Goal: Task Accomplishment & Management: Manage account settings

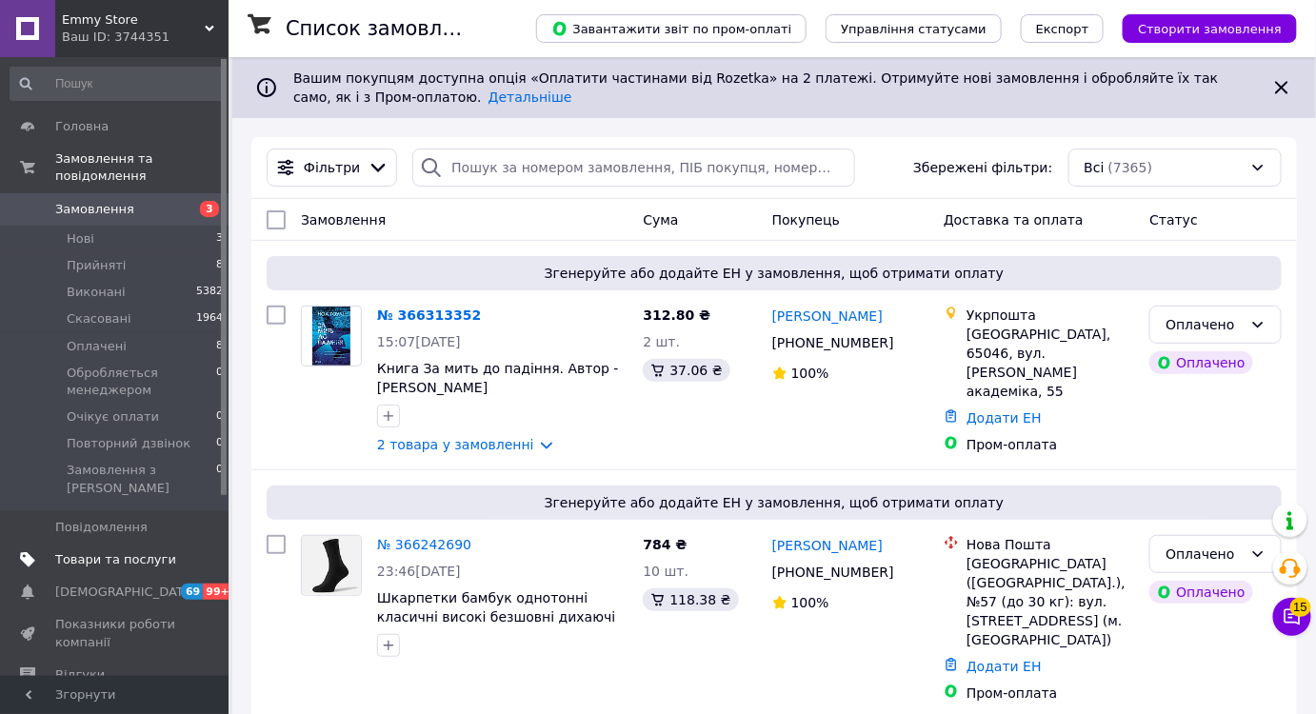
click at [125, 551] on span "Товари та послуги" at bounding box center [115, 559] width 121 height 17
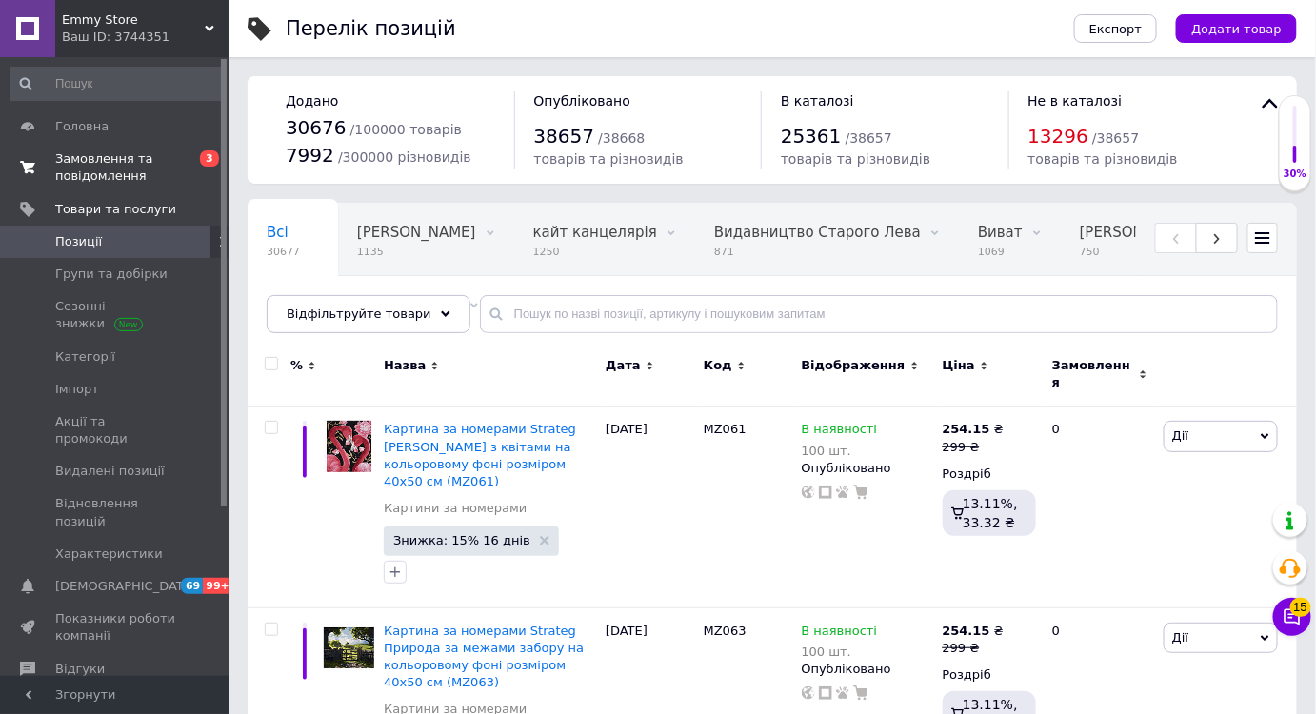
click at [148, 170] on span "Замовлення та повідомлення" at bounding box center [115, 167] width 121 height 34
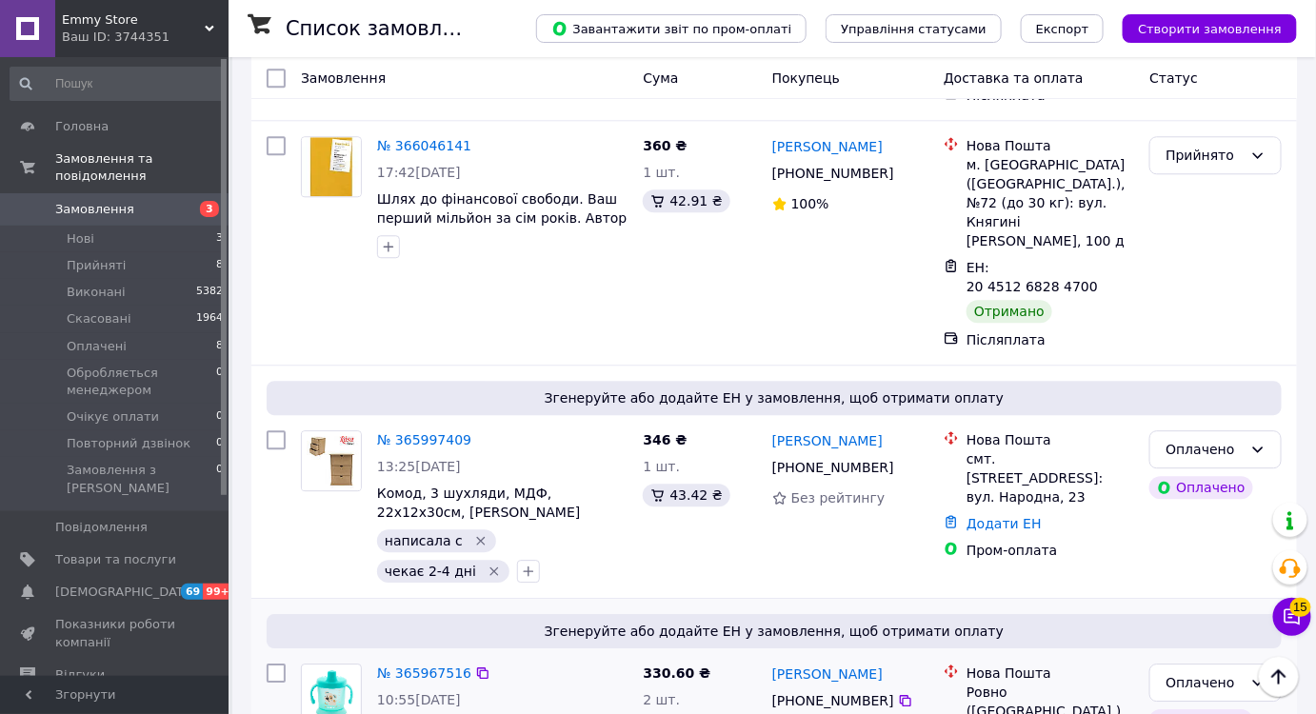
scroll to position [1558, 0]
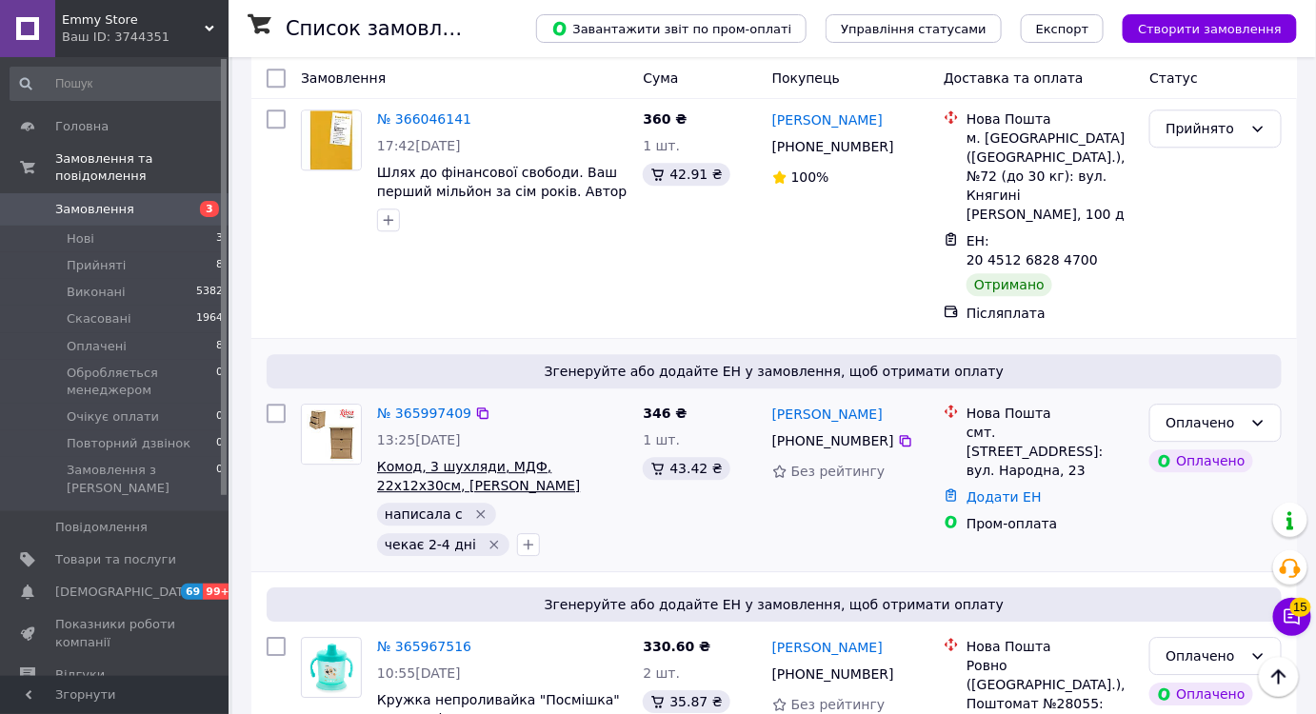
click at [434, 459] on span "Комод, 3 шухляди, МДФ, 22х12х30см, [PERSON_NAME]" at bounding box center [478, 476] width 203 height 34
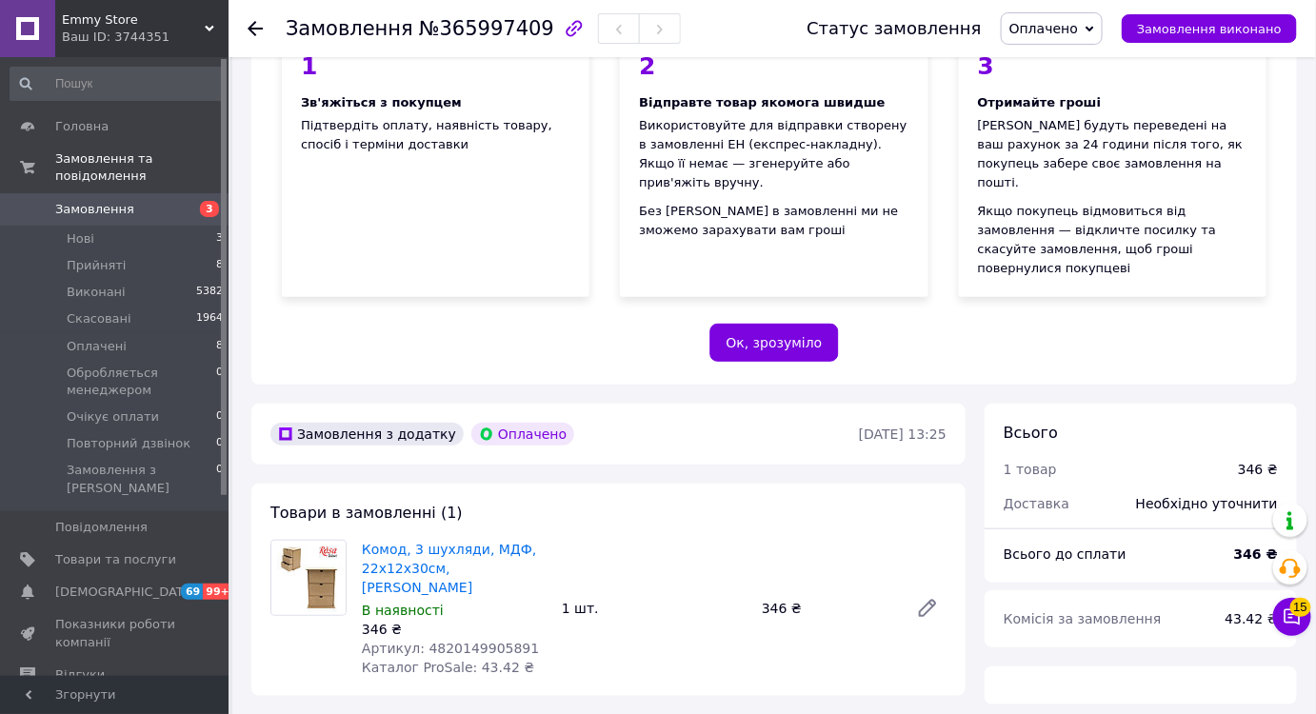
scroll to position [432, 0]
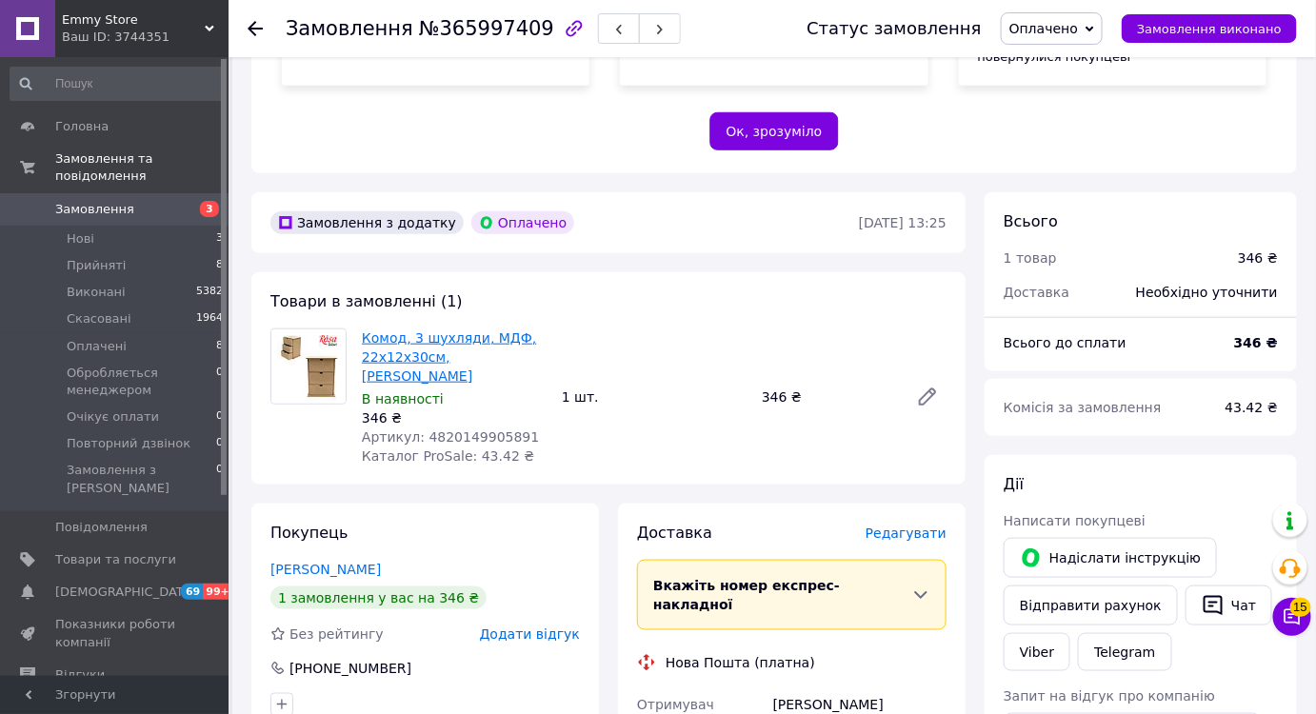
click at [408, 330] on link "Комод, 3 шухляди, МДФ, 22х12х30см, [PERSON_NAME]" at bounding box center [449, 356] width 175 height 53
click at [122, 544] on link "Товари та послуги" at bounding box center [117, 560] width 234 height 32
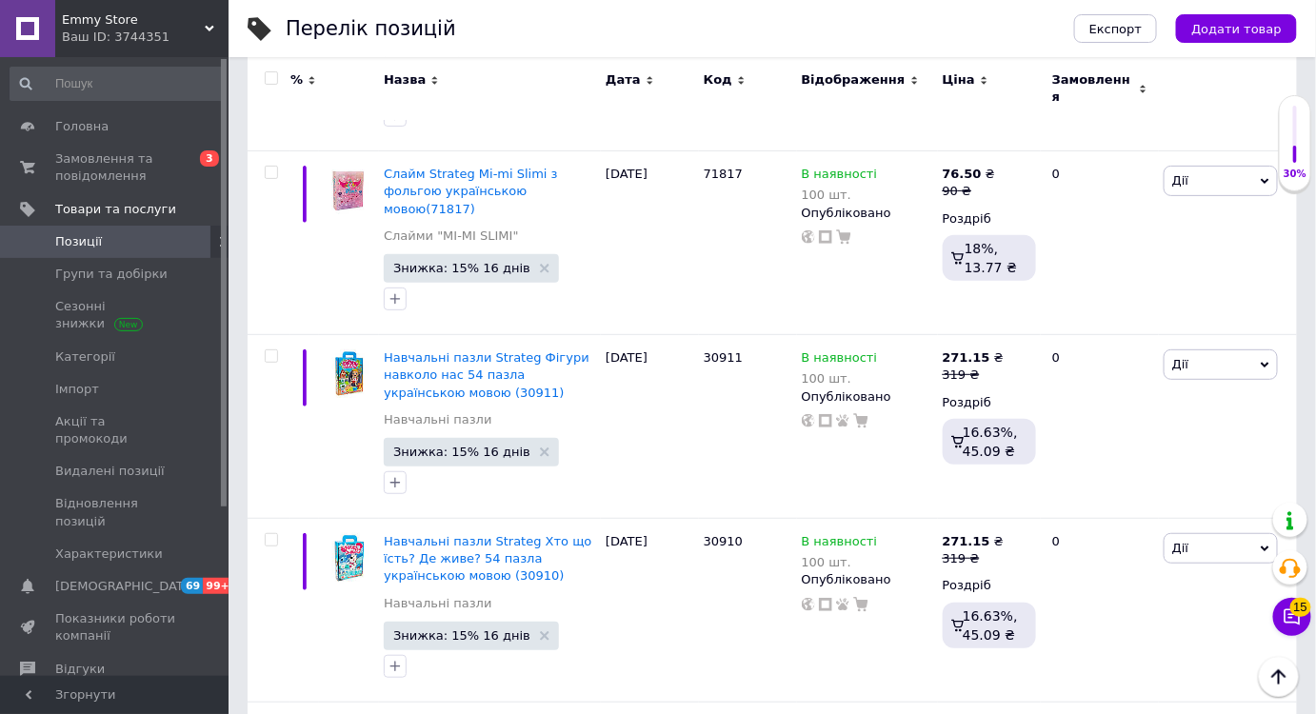
scroll to position [17833, 0]
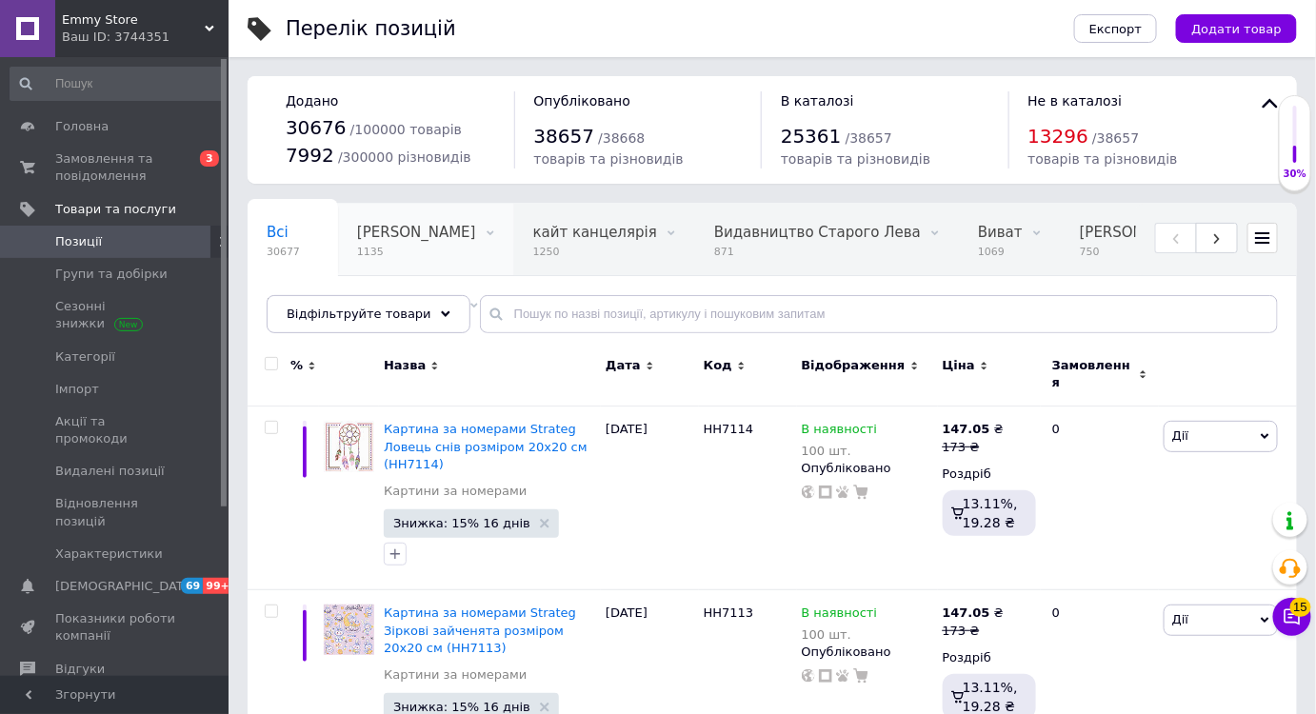
click at [434, 257] on span "1135" at bounding box center [416, 252] width 119 height 14
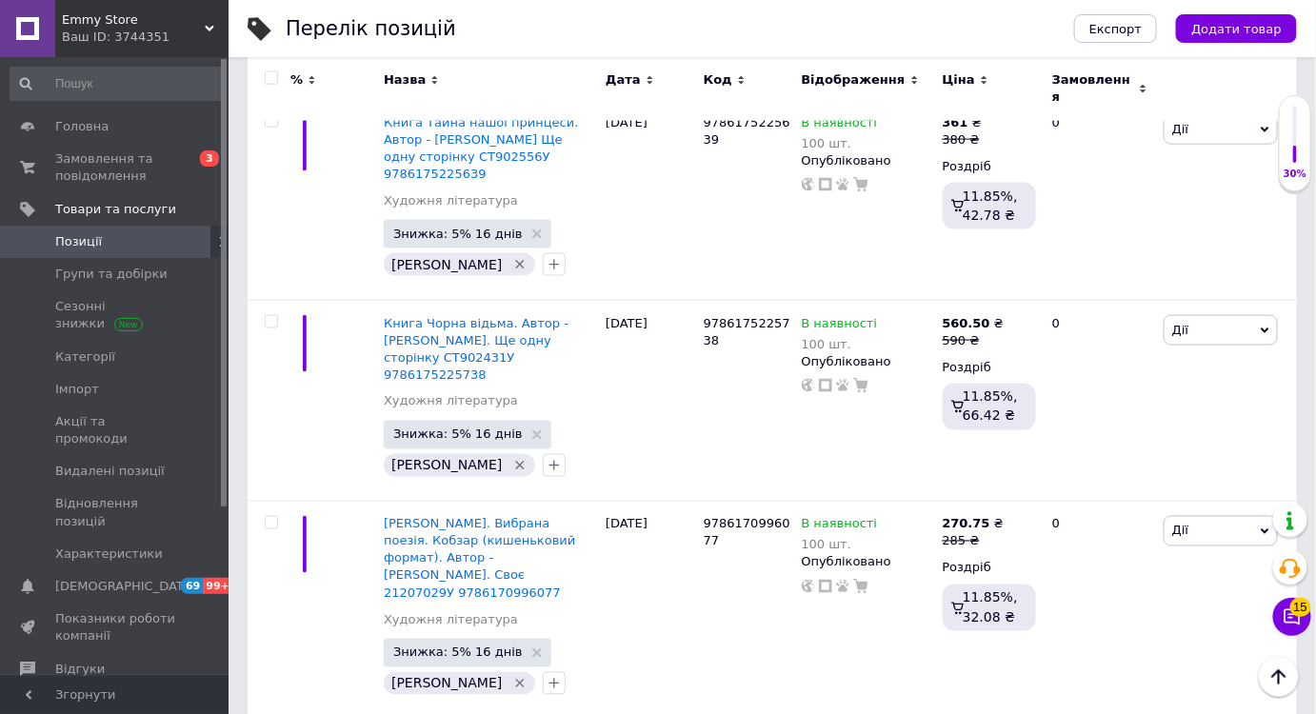
scroll to position [8484, 0]
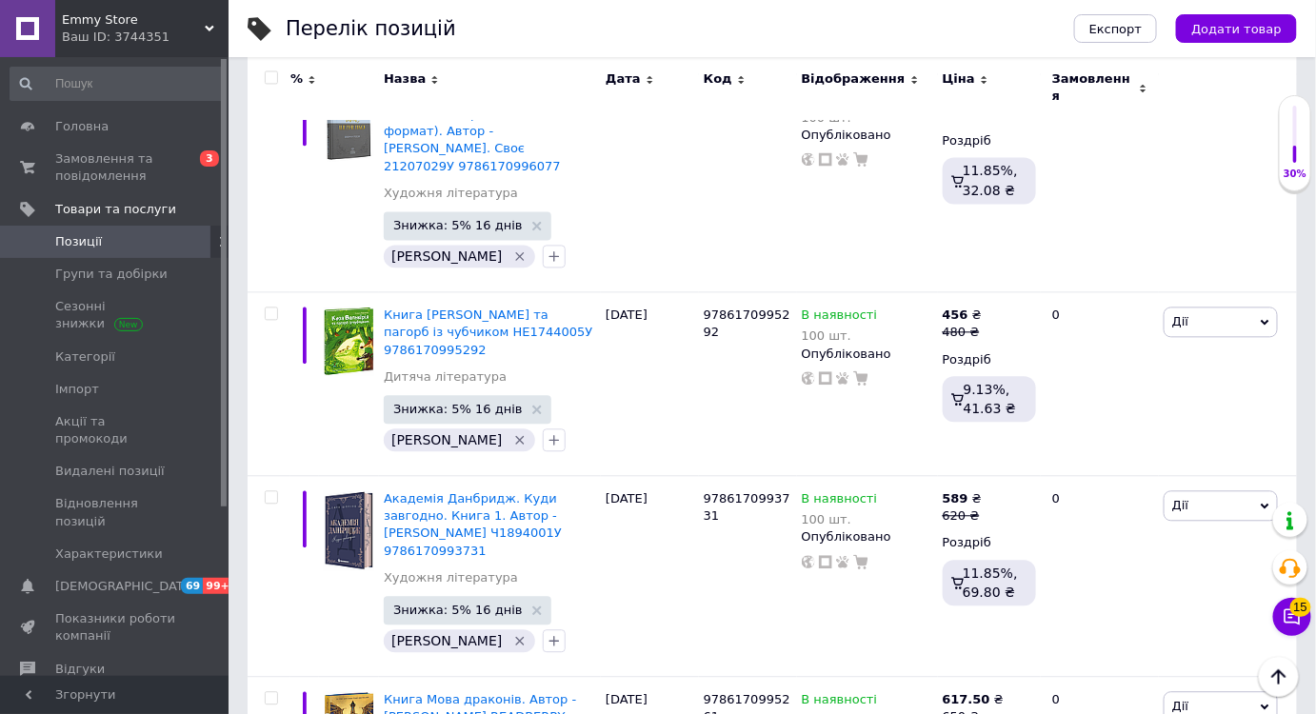
drag, startPoint x: 1286, startPoint y: 259, endPoint x: 1173, endPoint y: 286, distance: 116.4
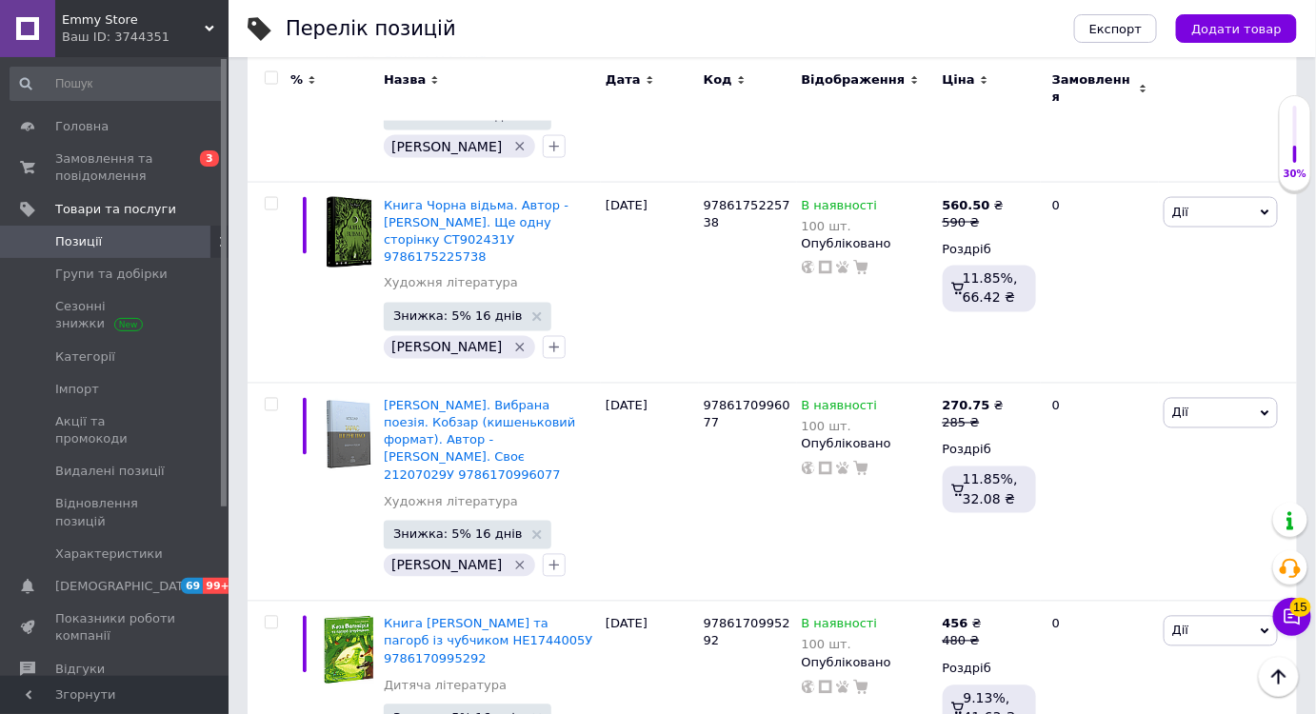
scroll to position [8137, 0]
